Goal: Navigation & Orientation: Find specific page/section

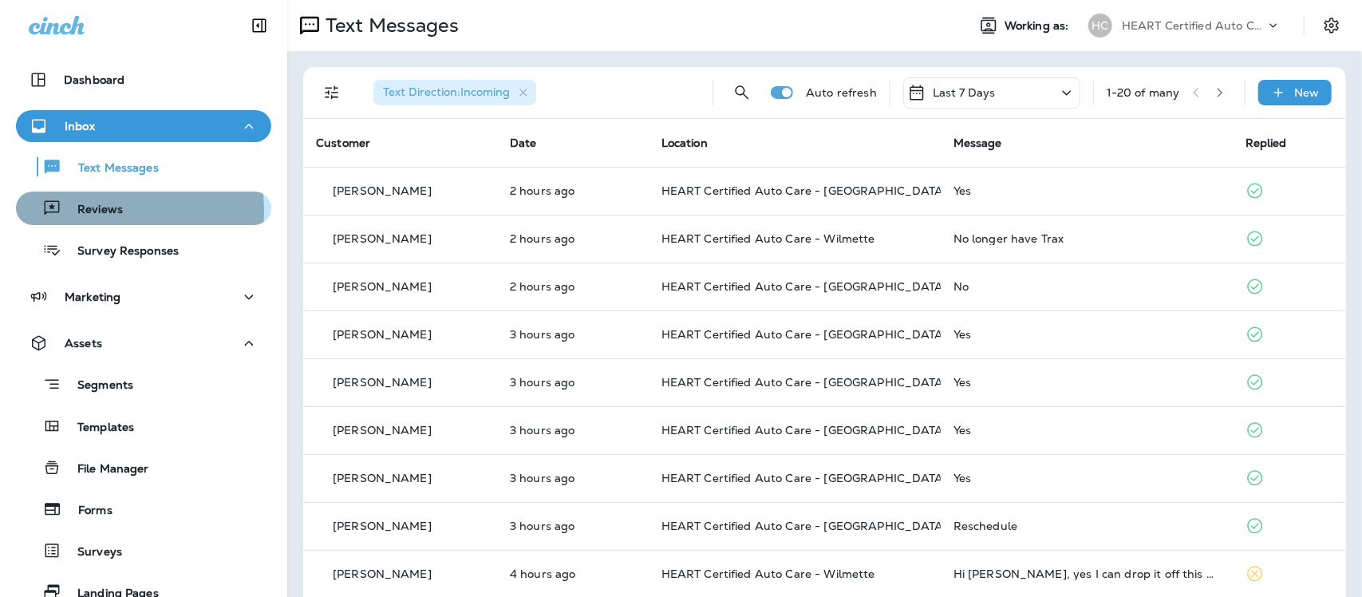
click at [93, 211] on p "Reviews" at bounding box center [91, 210] width 61 height 15
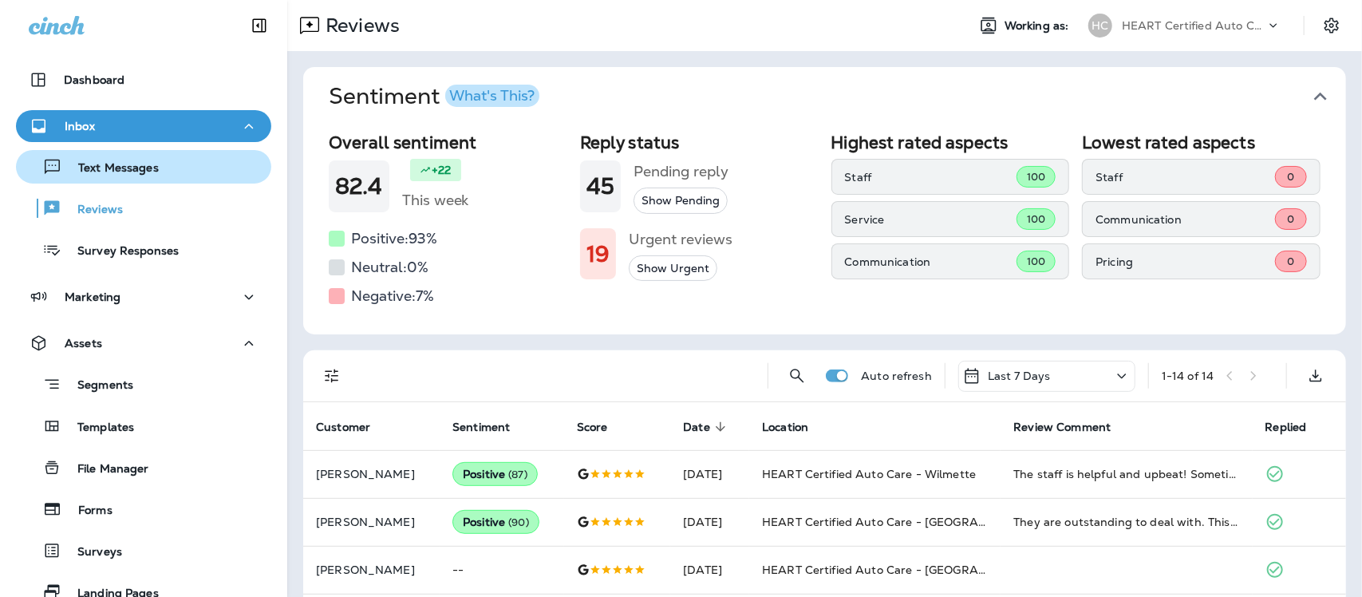
click at [108, 164] on p "Text Messages" at bounding box center [110, 168] width 97 height 15
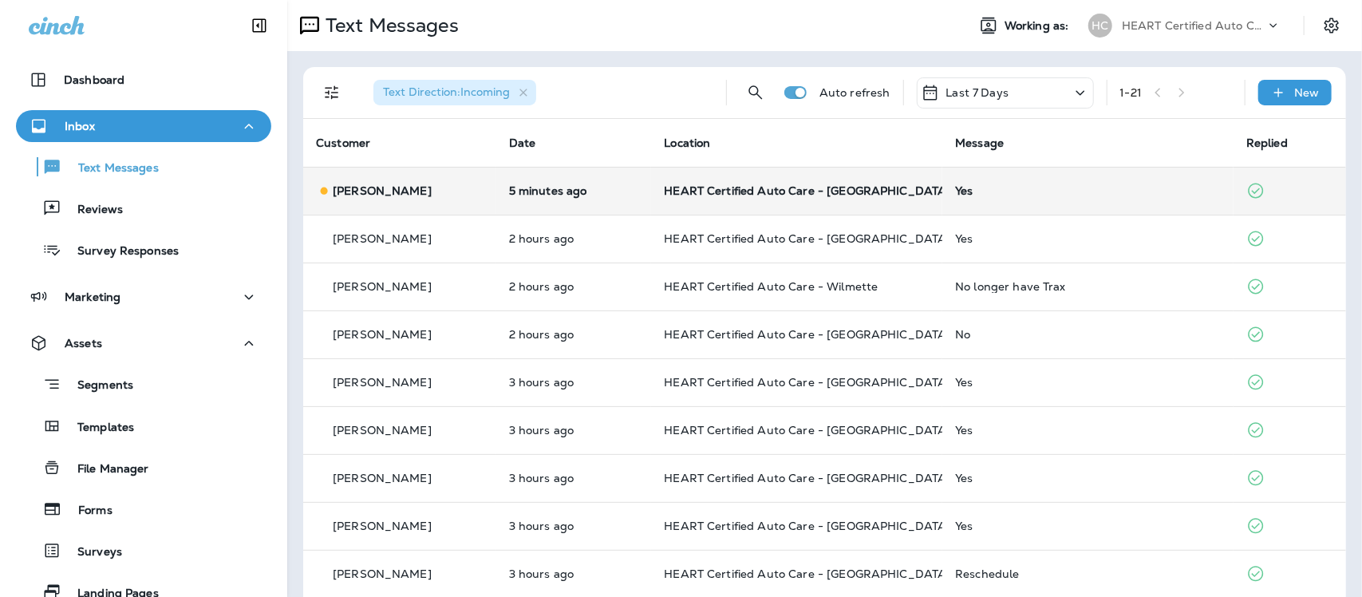
click at [966, 190] on div "Yes" at bounding box center [1088, 190] width 266 height 13
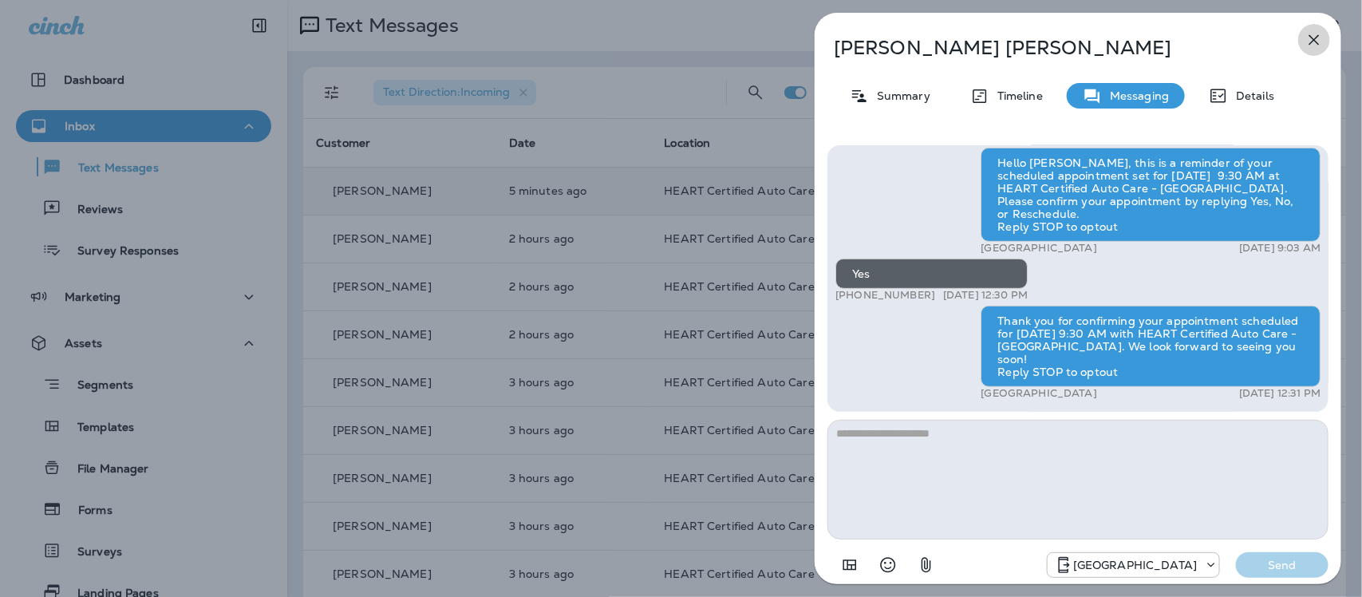
click at [1308, 40] on icon "button" at bounding box center [1313, 39] width 19 height 19
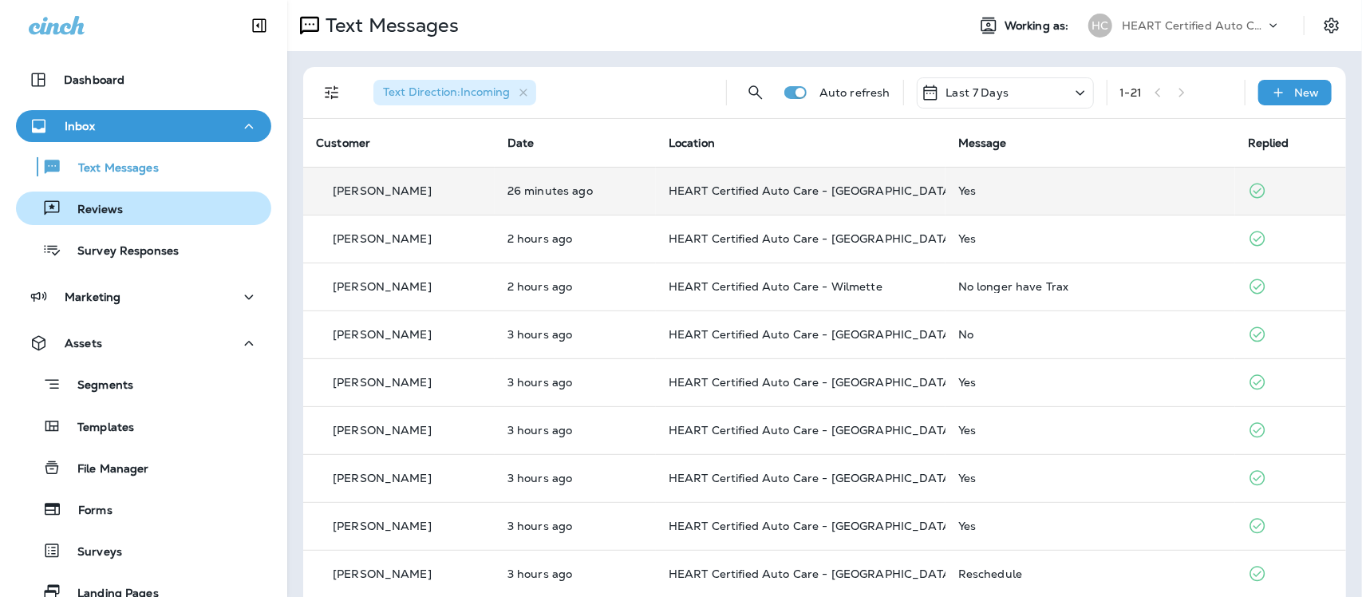
click at [96, 214] on p "Reviews" at bounding box center [91, 210] width 61 height 15
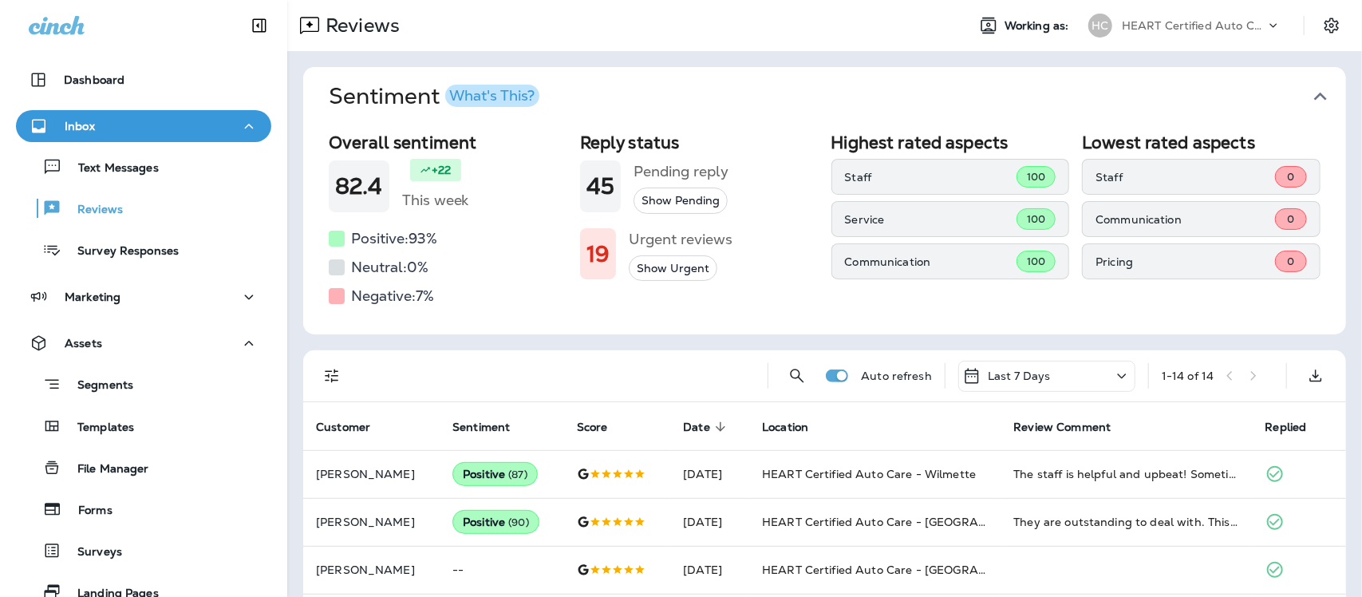
click at [1314, 93] on icon "button" at bounding box center [1320, 97] width 13 height 8
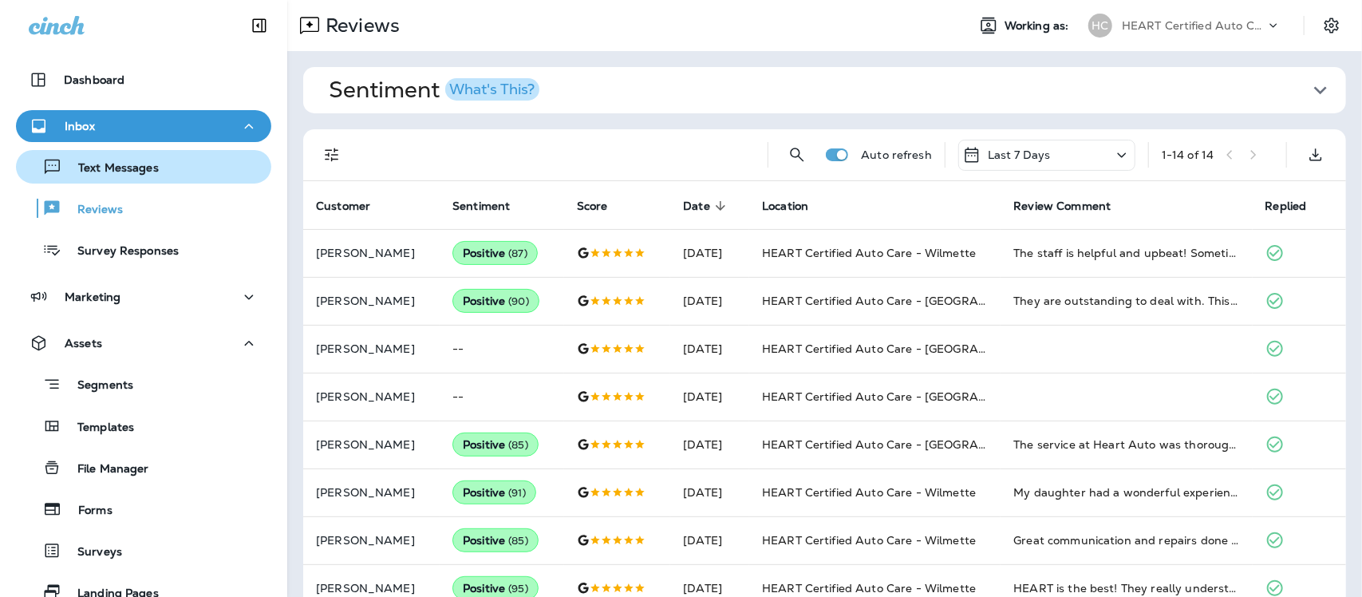
click at [106, 162] on p "Text Messages" at bounding box center [110, 168] width 97 height 15
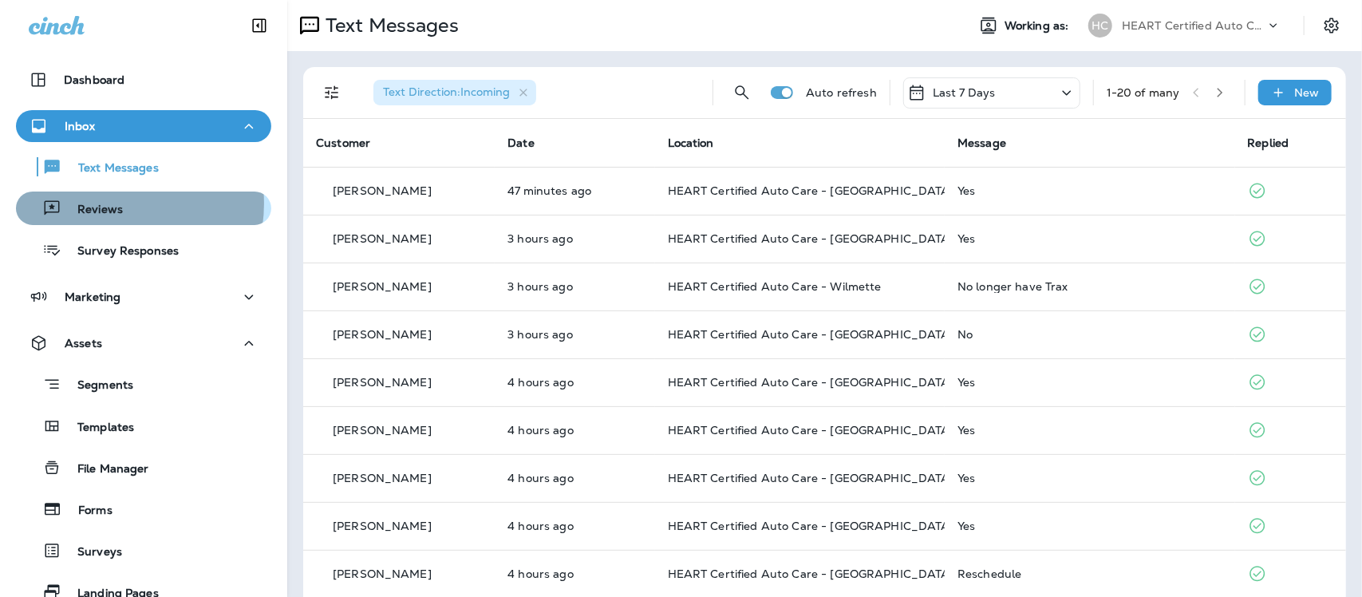
click at [108, 203] on p "Reviews" at bounding box center [91, 210] width 61 height 15
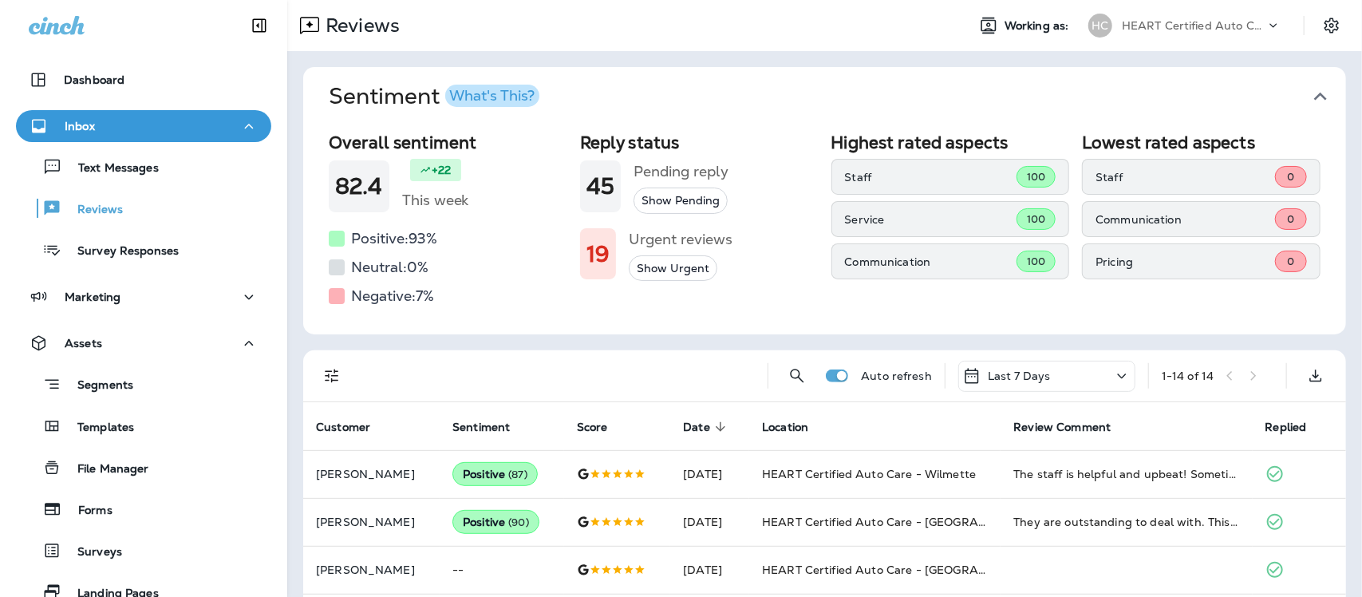
click at [1307, 92] on icon "button" at bounding box center [1320, 97] width 26 height 26
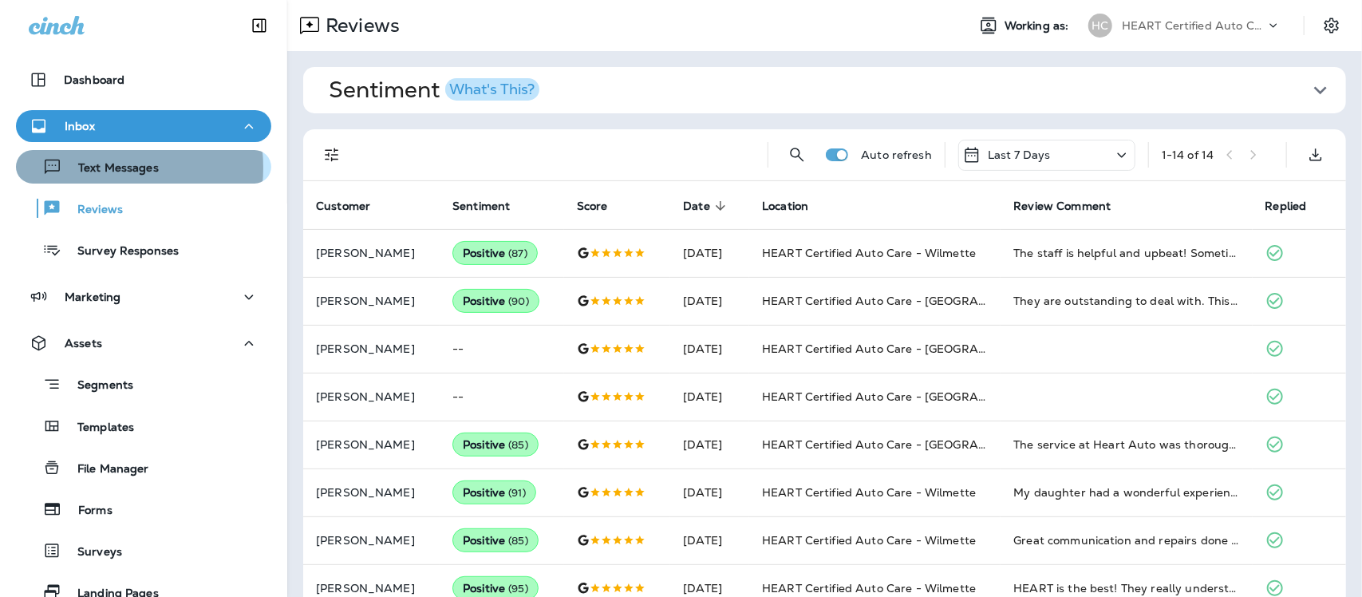
click at [82, 168] on p "Text Messages" at bounding box center [110, 168] width 97 height 15
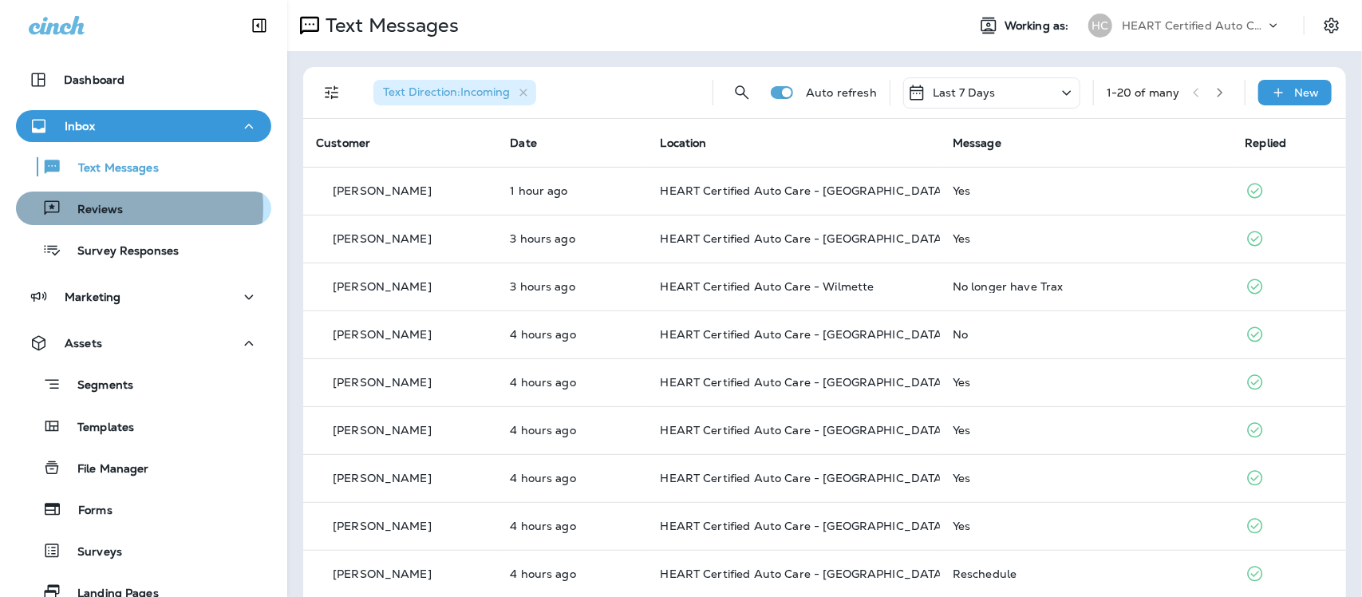
click at [108, 207] on p "Reviews" at bounding box center [91, 210] width 61 height 15
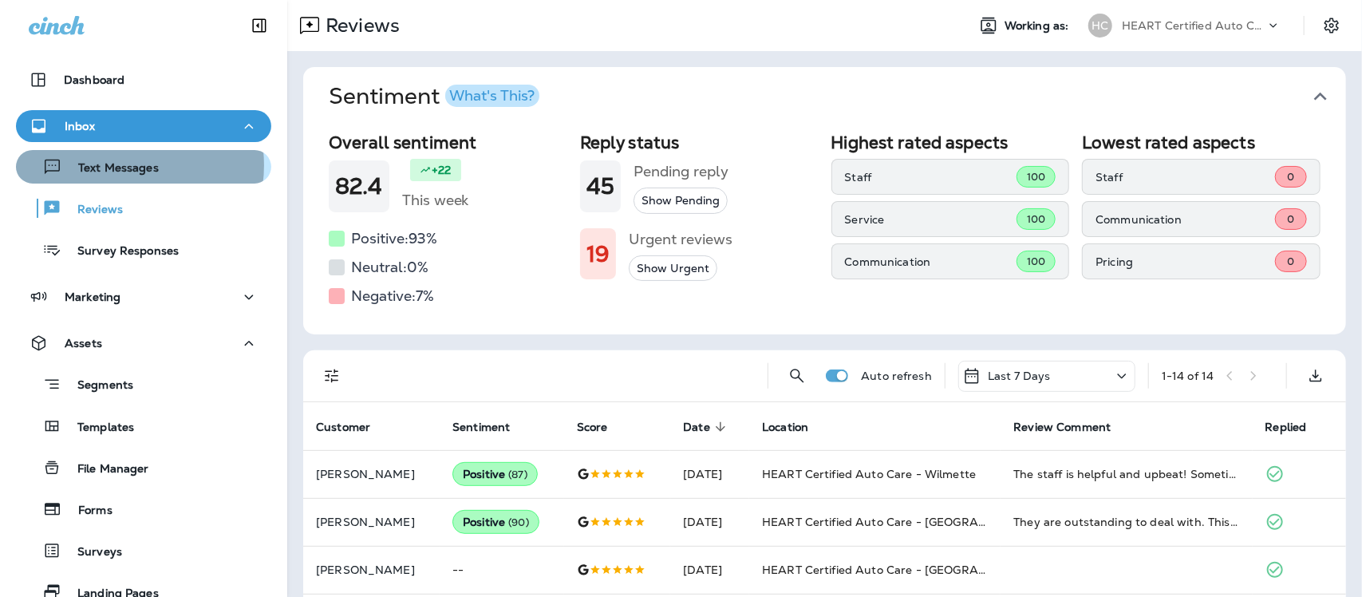
click at [128, 165] on p "Text Messages" at bounding box center [110, 168] width 97 height 15
